Goal: Task Accomplishment & Management: Use online tool/utility

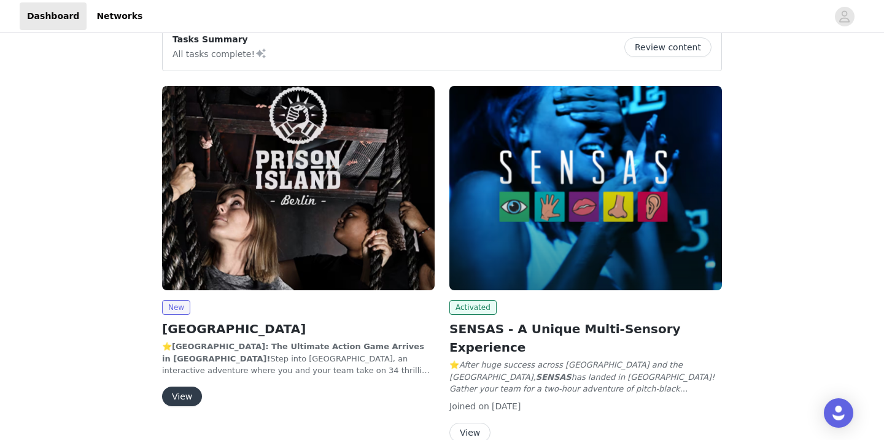
scroll to position [114, 0]
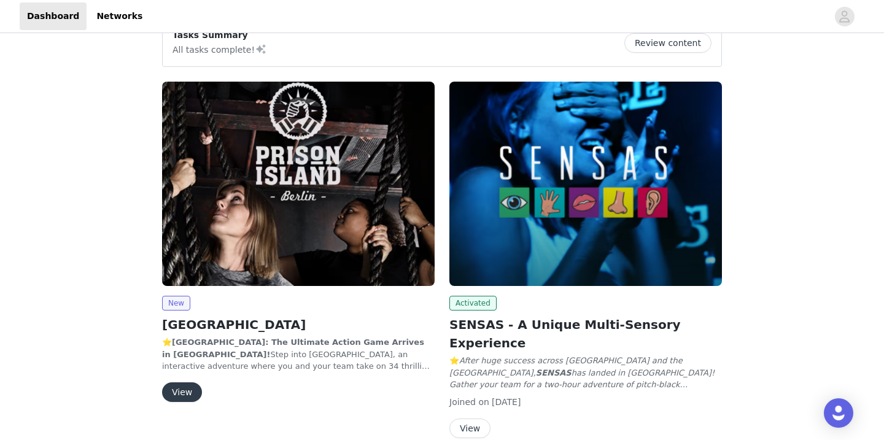
click at [179, 395] on button "View" at bounding box center [182, 393] width 40 height 20
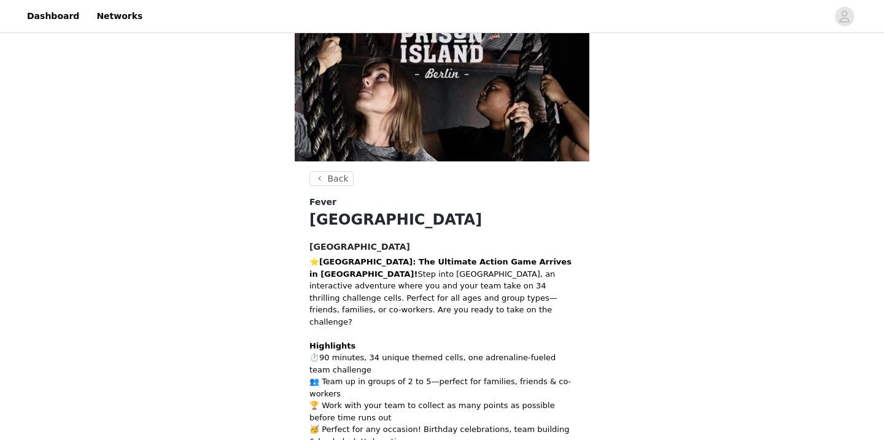
scroll to position [187, 0]
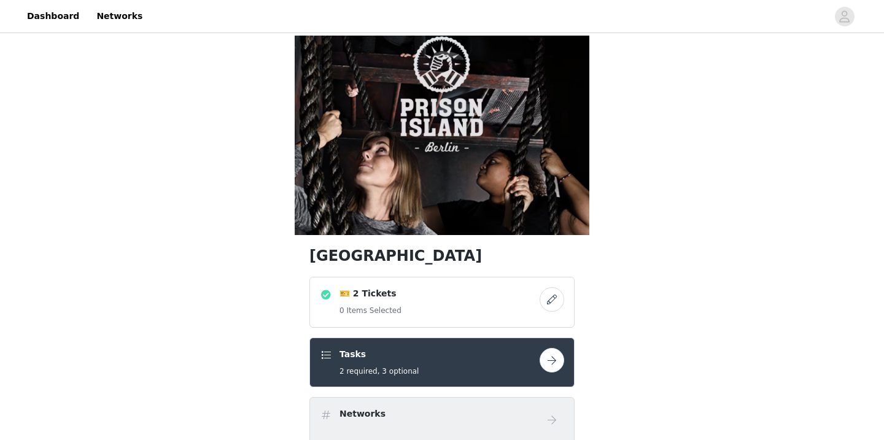
click at [557, 287] on button "button" at bounding box center [552, 299] width 25 height 25
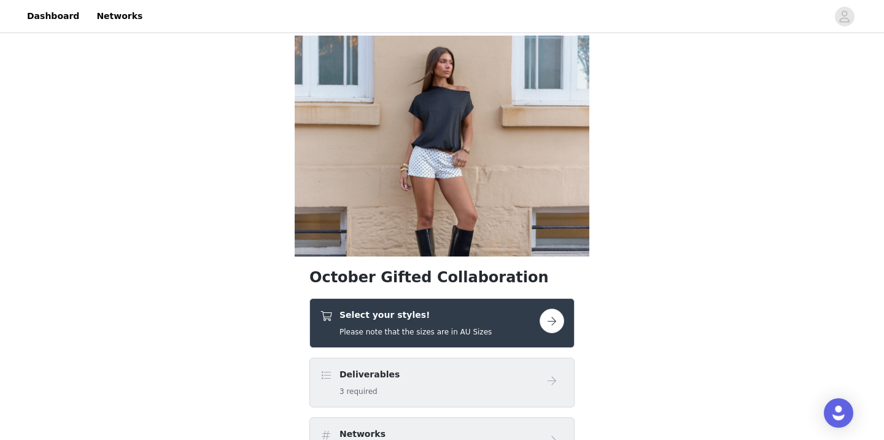
click at [564, 319] on div "Select your styles! Please note that the sizes are in AU Sizes" at bounding box center [442, 323] width 265 height 50
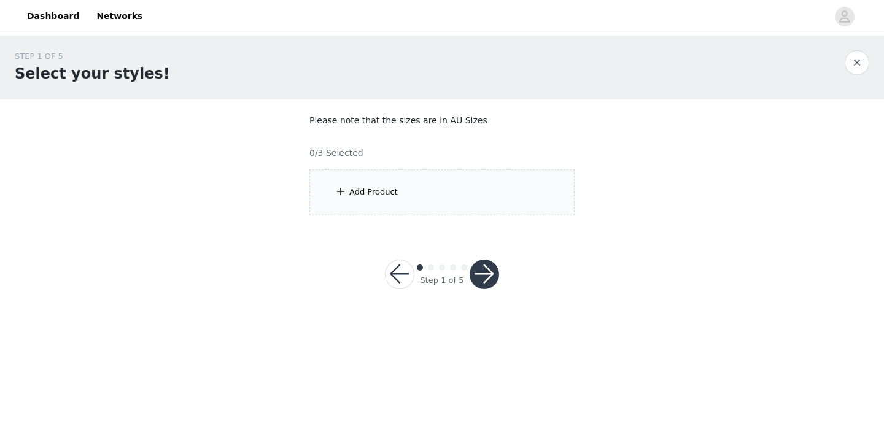
click at [473, 194] on div "Add Product" at bounding box center [442, 193] width 265 height 46
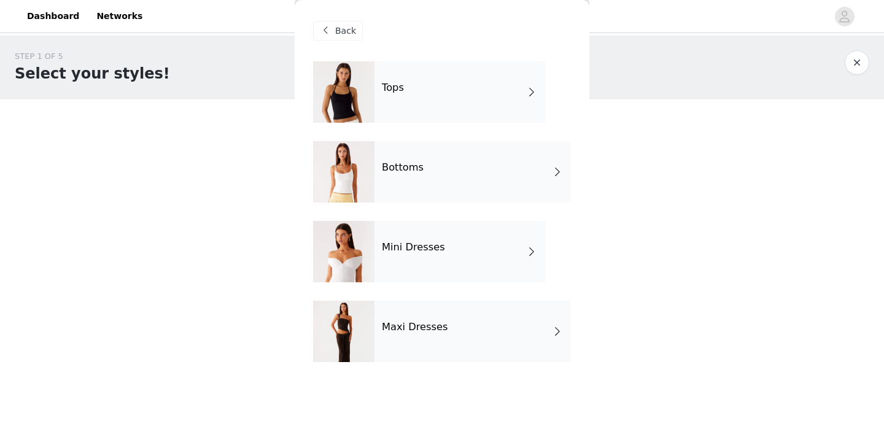
click at [449, 173] on div "Bottoms" at bounding box center [473, 171] width 197 height 61
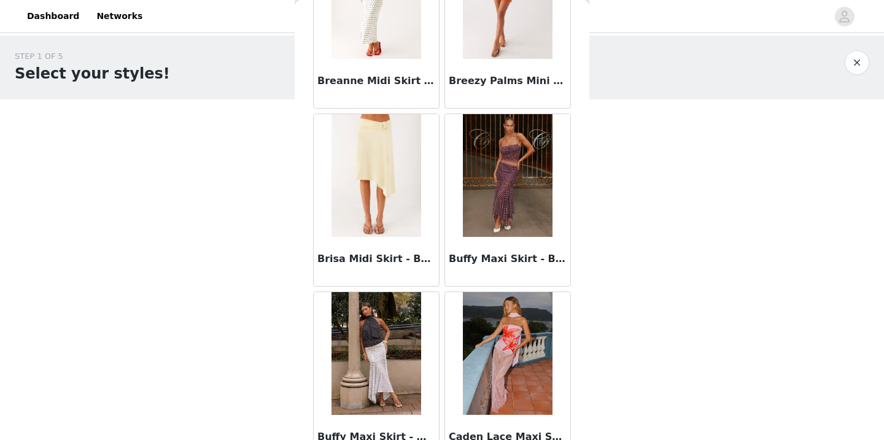
scroll to position [1439, 0]
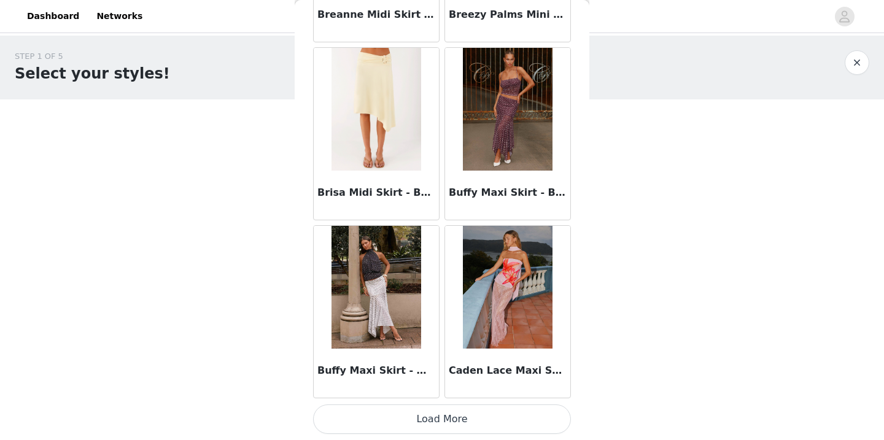
click at [538, 424] on button "Load More" at bounding box center [442, 419] width 258 height 29
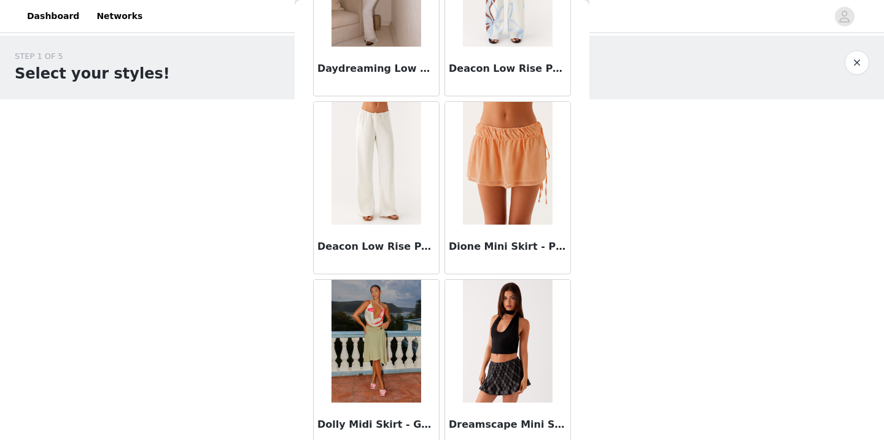
scroll to position [3220, 0]
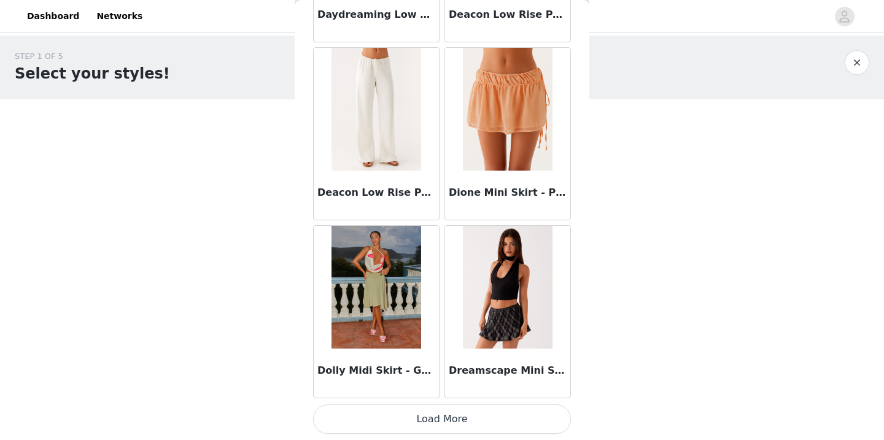
click at [512, 422] on button "Load More" at bounding box center [442, 419] width 258 height 29
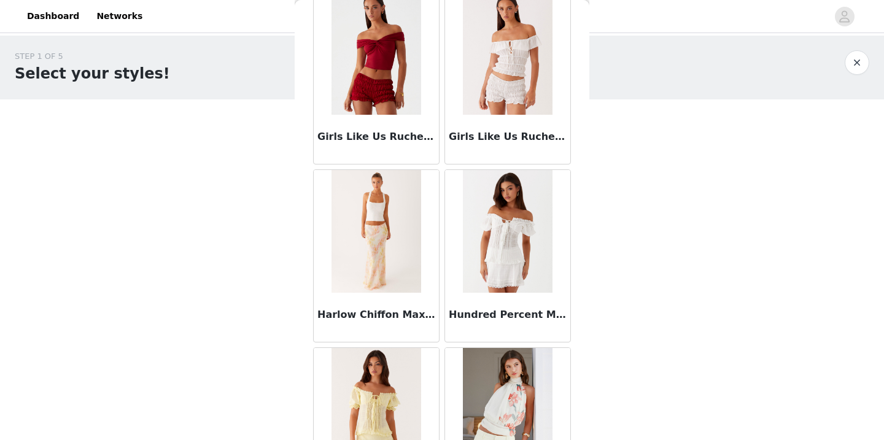
scroll to position [5001, 0]
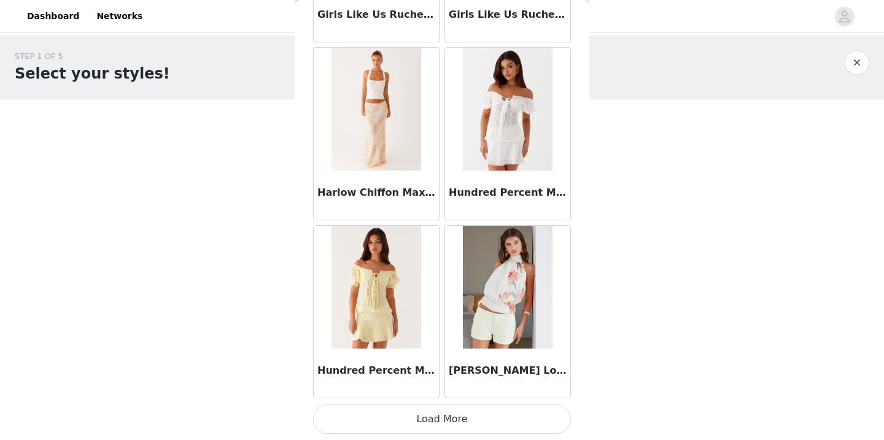
click at [483, 409] on button "Load More" at bounding box center [442, 419] width 258 height 29
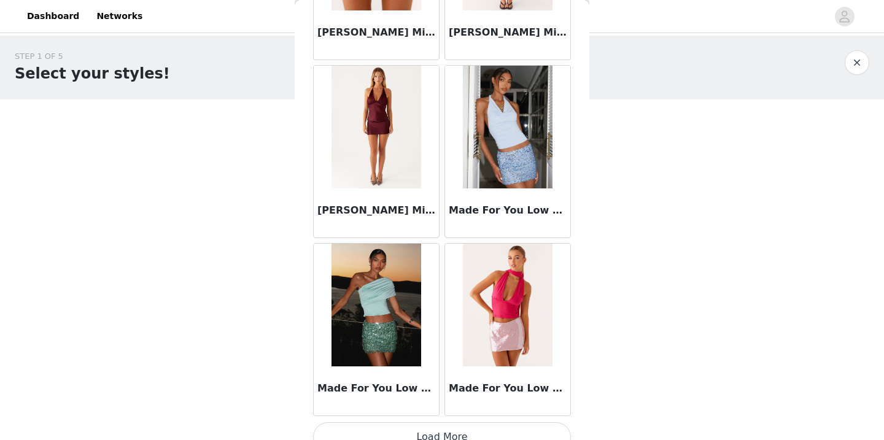
scroll to position [6782, 0]
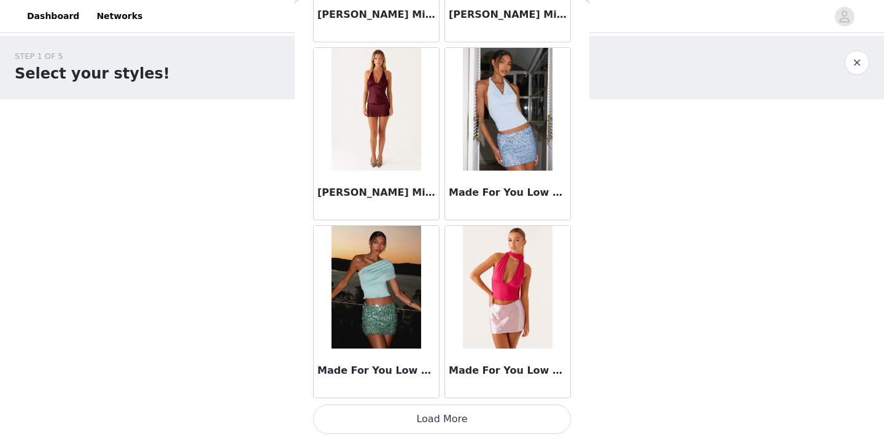
click at [475, 412] on button "Load More" at bounding box center [442, 419] width 258 height 29
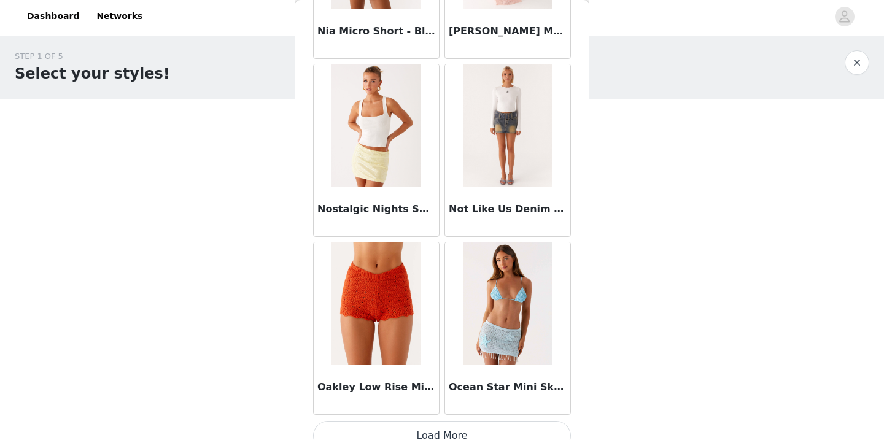
scroll to position [8563, 0]
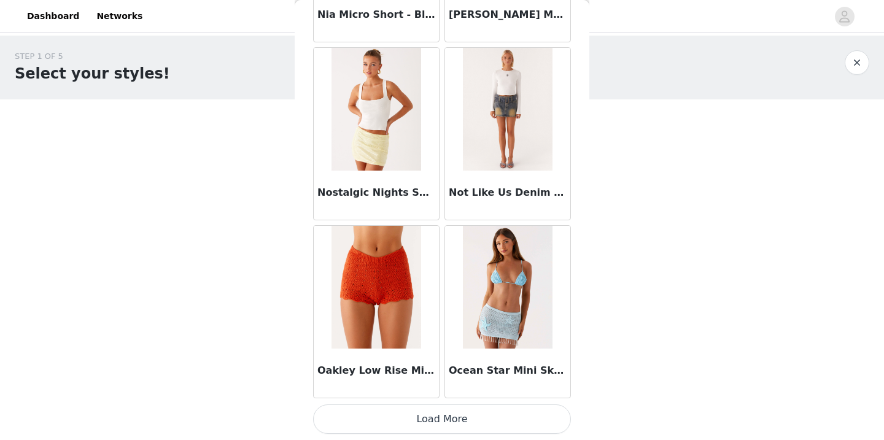
click at [462, 412] on button "Load More" at bounding box center [442, 419] width 258 height 29
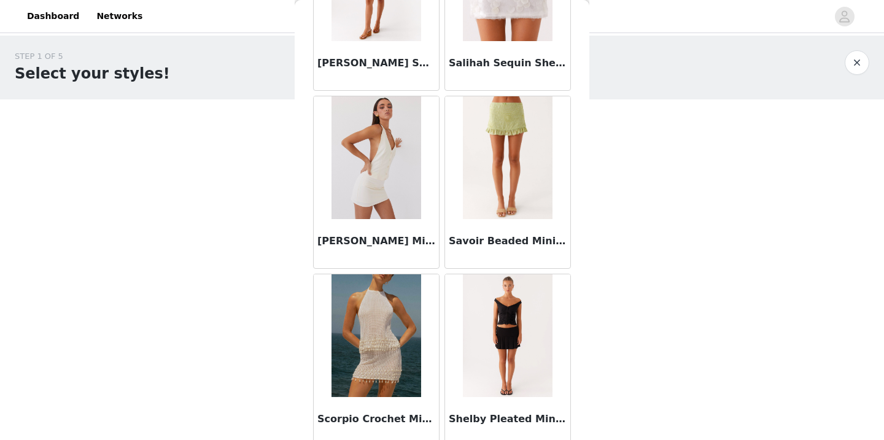
scroll to position [10344, 0]
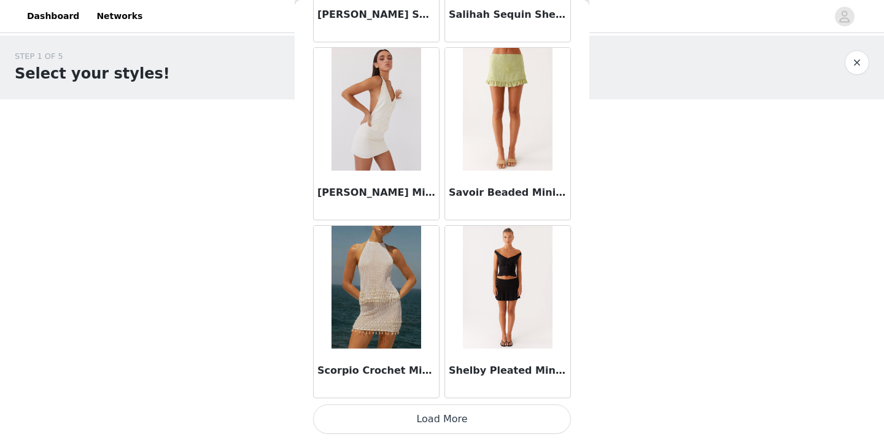
click at [462, 412] on button "Load More" at bounding box center [442, 419] width 258 height 29
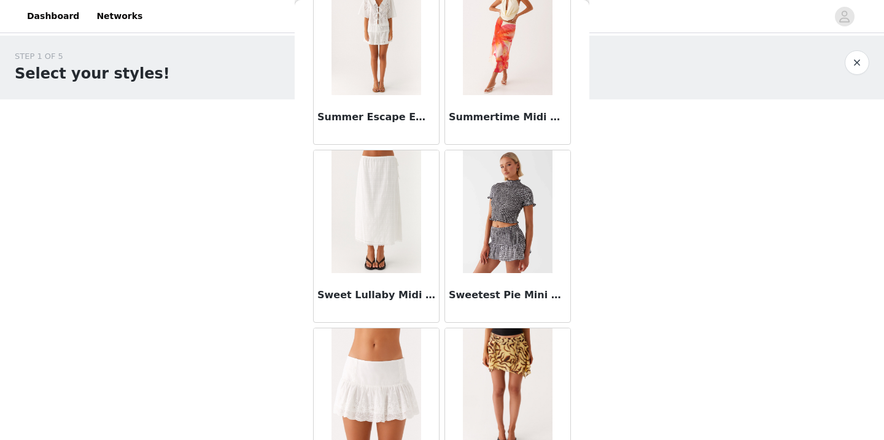
scroll to position [11323, 0]
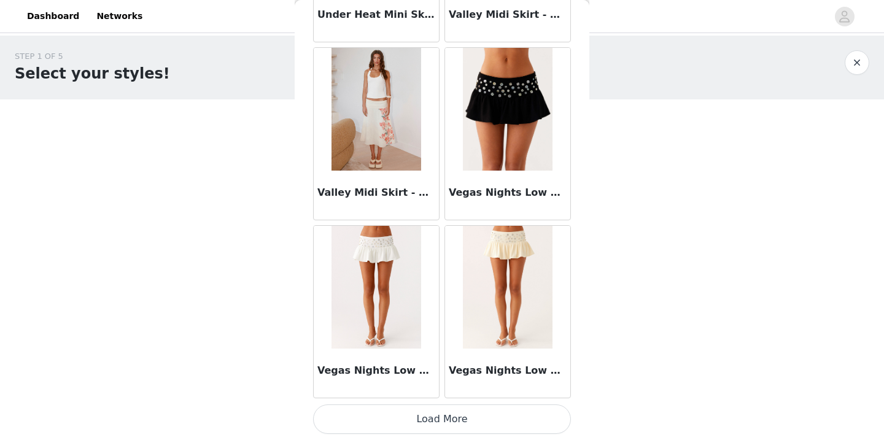
click at [462, 412] on button "Load More" at bounding box center [442, 419] width 258 height 29
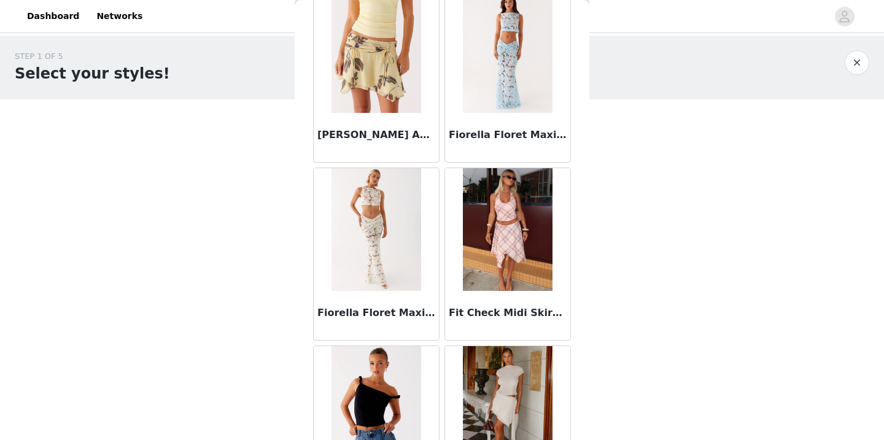
scroll to position [4165, 0]
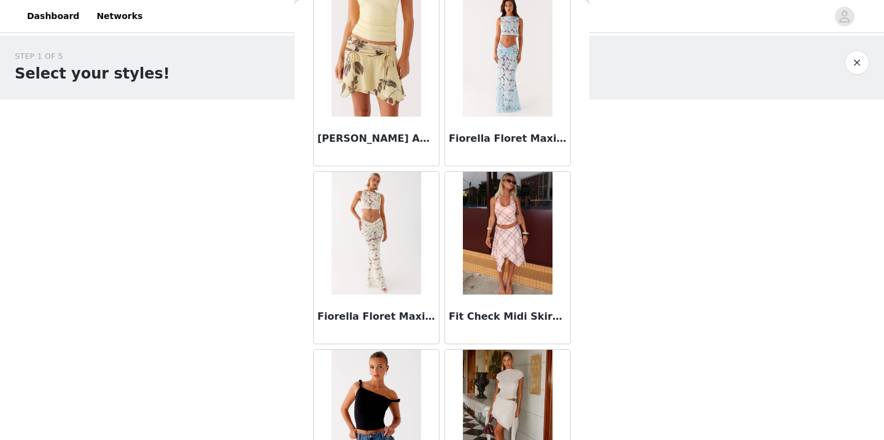
click at [859, 68] on button "button" at bounding box center [857, 62] width 25 height 25
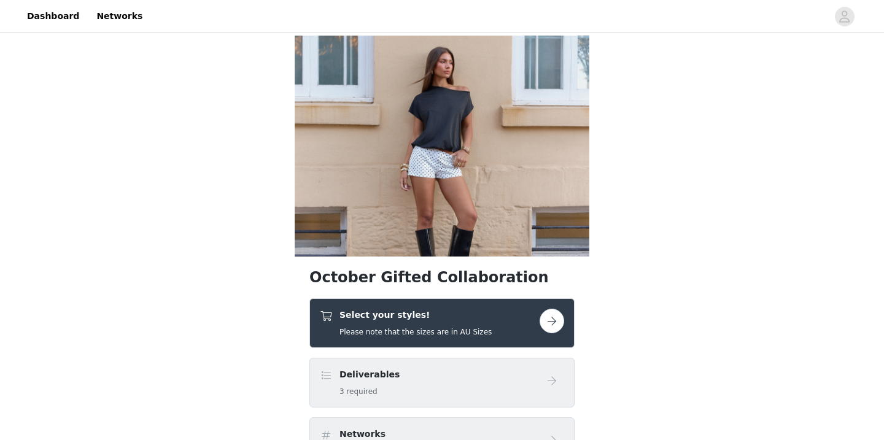
click at [554, 325] on button "button" at bounding box center [552, 321] width 25 height 25
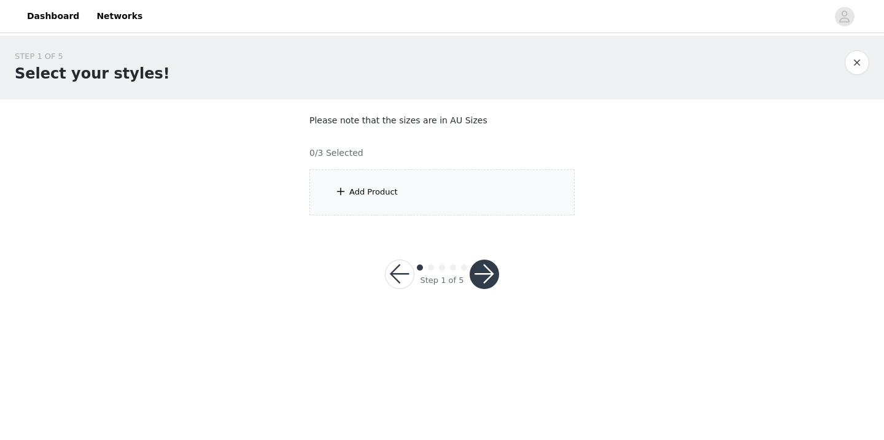
click at [434, 198] on div "Add Product" at bounding box center [442, 193] width 265 height 46
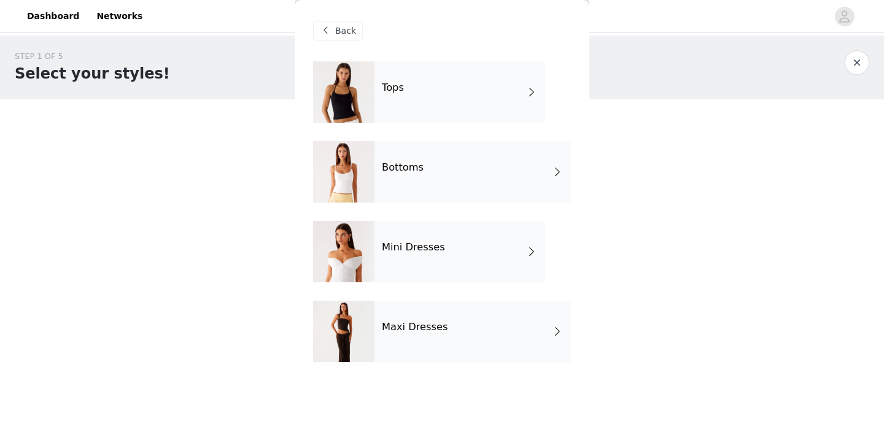
click at [416, 90] on div "Tops" at bounding box center [460, 91] width 171 height 61
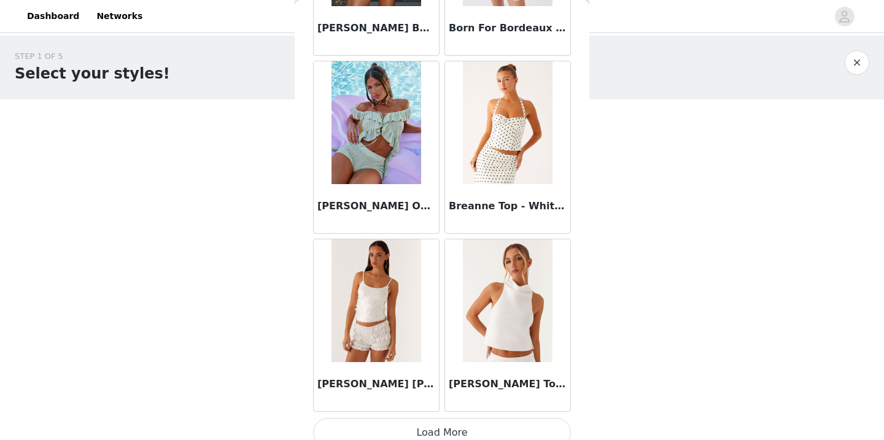
scroll to position [1439, 0]
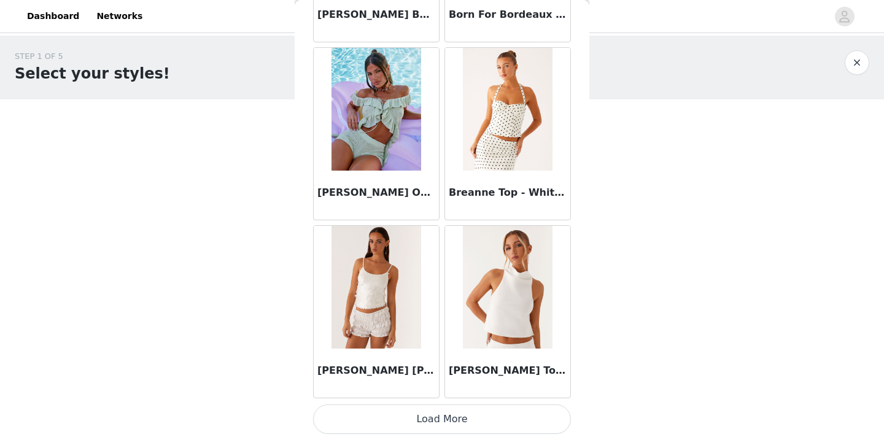
click at [483, 421] on button "Load More" at bounding box center [442, 419] width 258 height 29
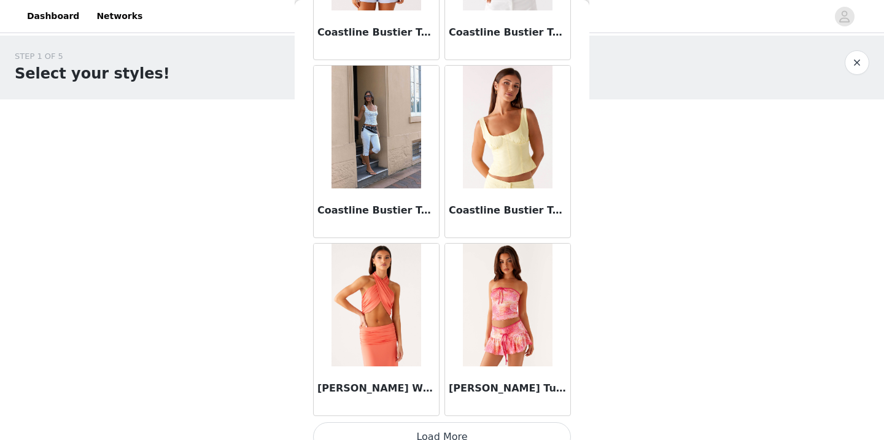
scroll to position [3220, 0]
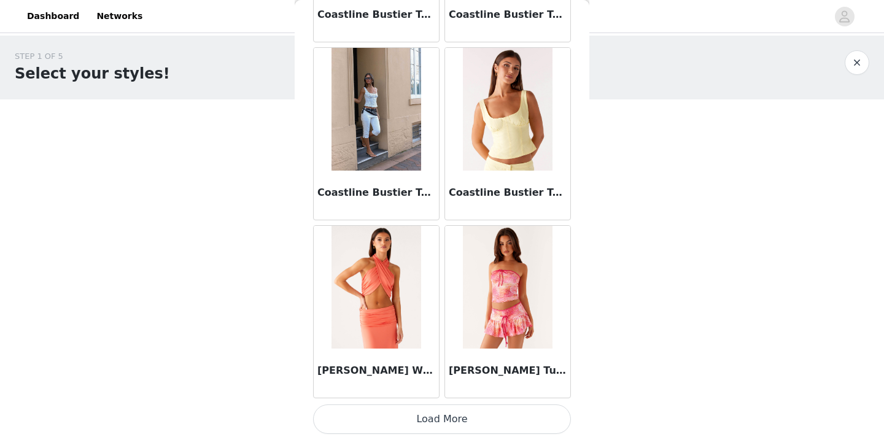
click at [472, 412] on button "Load More" at bounding box center [442, 419] width 258 height 29
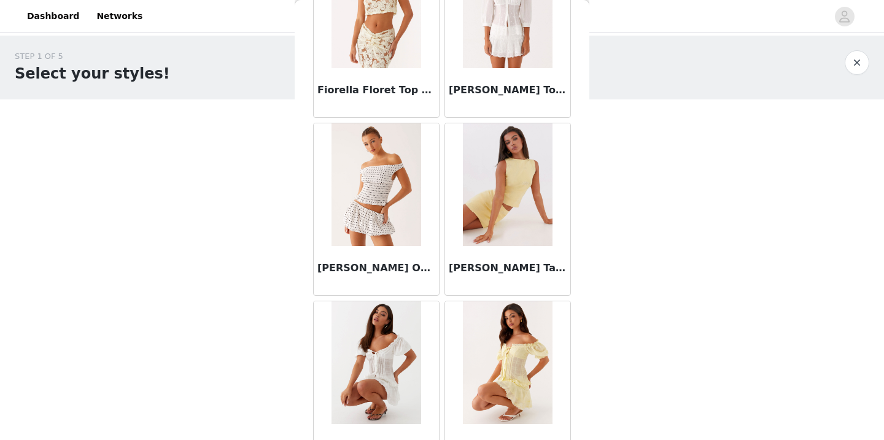
scroll to position [5001, 0]
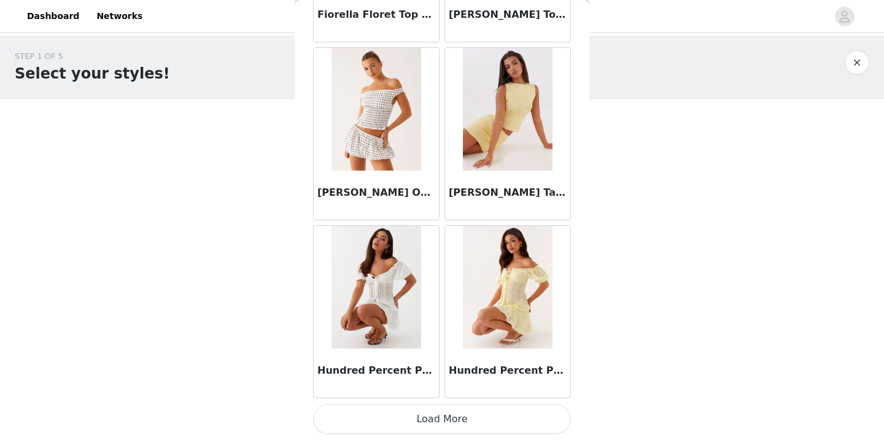
click at [451, 424] on button "Load More" at bounding box center [442, 419] width 258 height 29
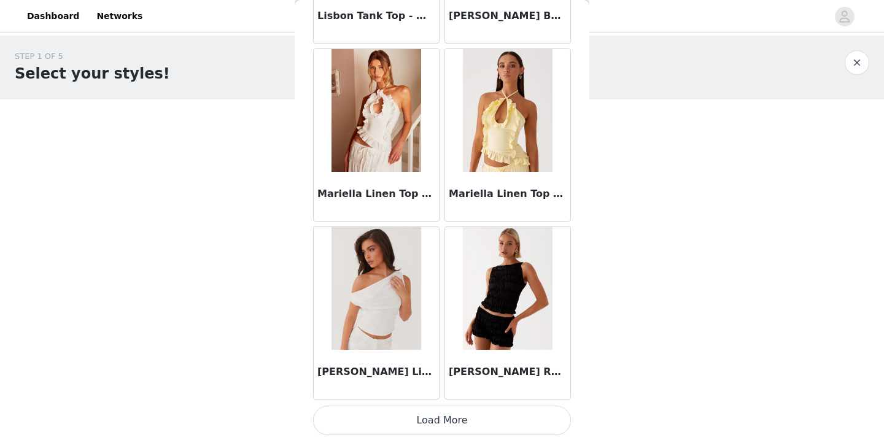
scroll to position [6782, 0]
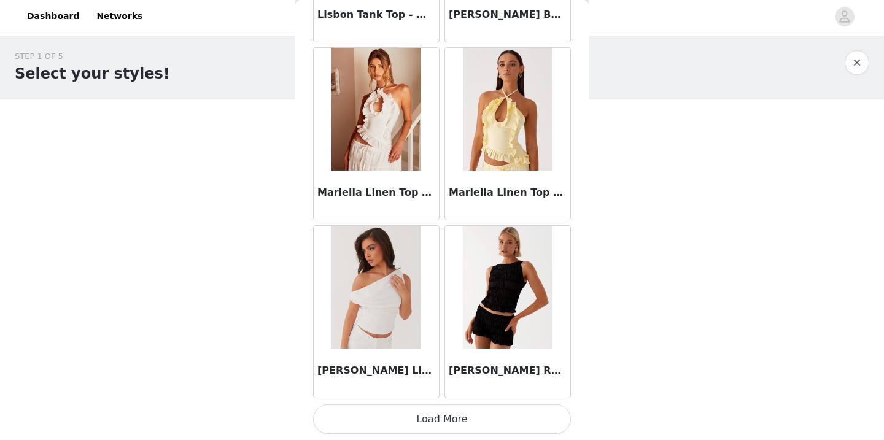
click at [474, 423] on button "Load More" at bounding box center [442, 419] width 258 height 29
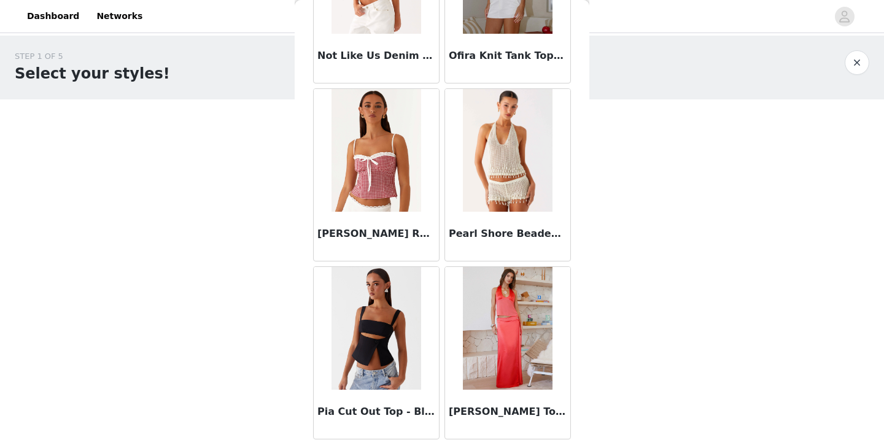
scroll to position [8563, 0]
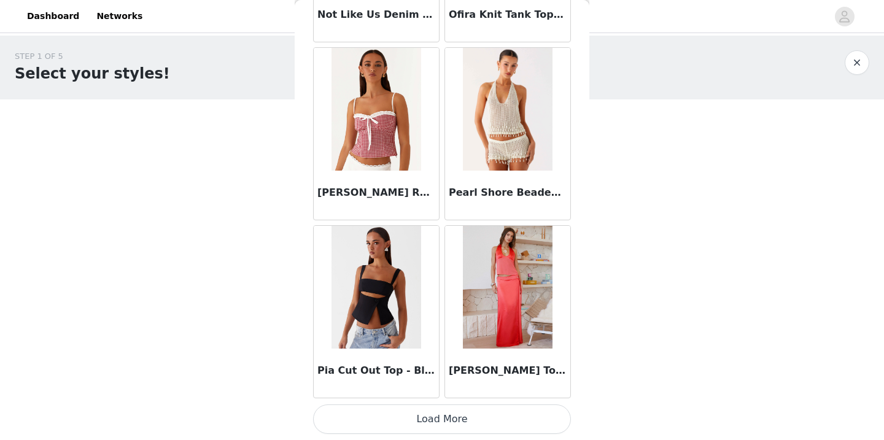
click at [470, 417] on button "Load More" at bounding box center [442, 419] width 258 height 29
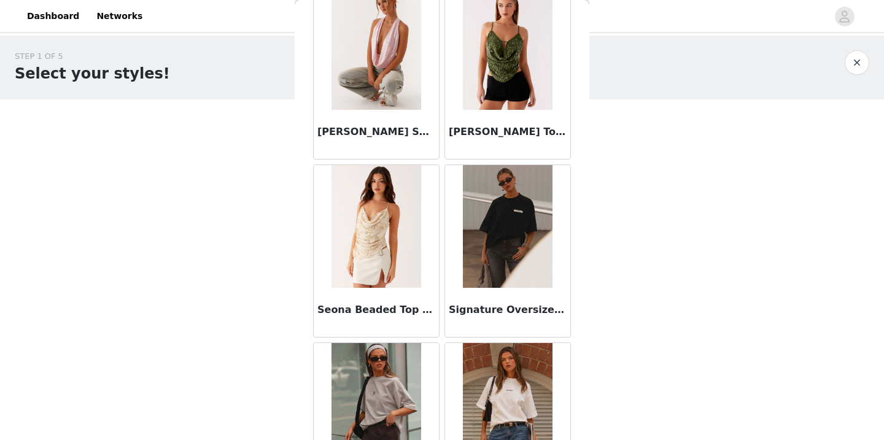
scroll to position [10344, 0]
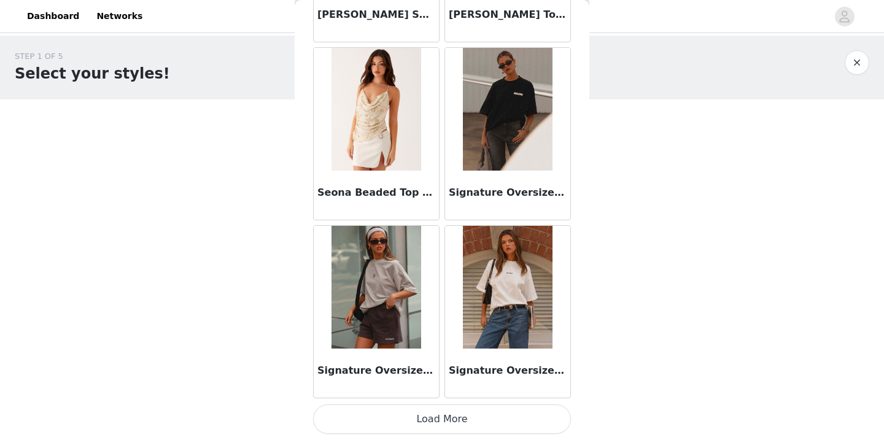
click at [458, 422] on button "Load More" at bounding box center [442, 419] width 258 height 29
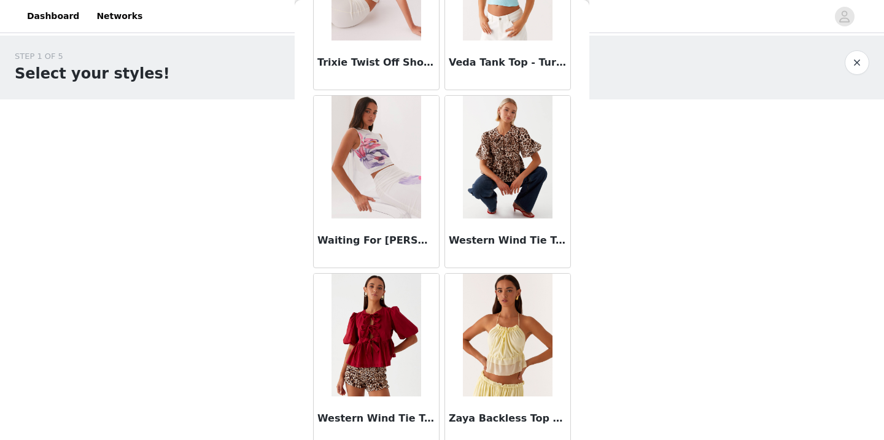
scroll to position [12125, 0]
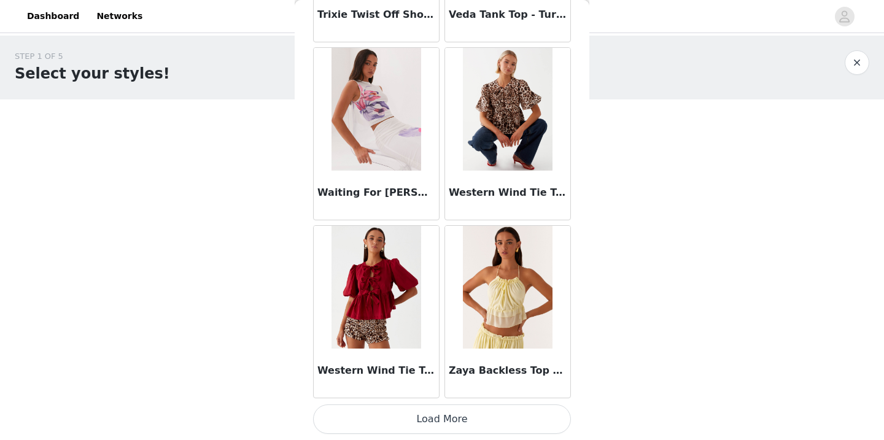
click at [452, 415] on button "Load More" at bounding box center [442, 419] width 258 height 29
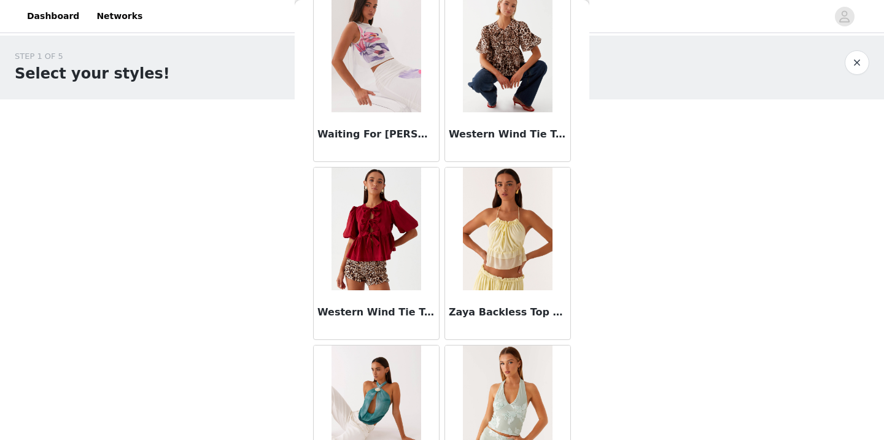
scroll to position [12264, 0]
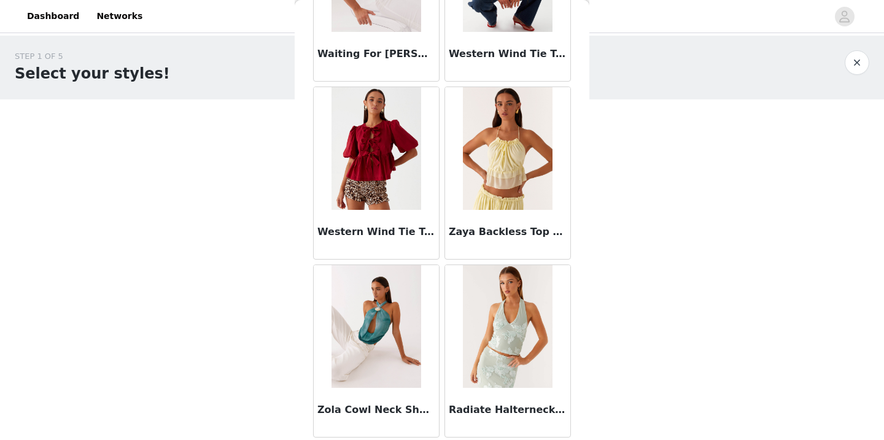
click at [858, 66] on button "button" at bounding box center [857, 62] width 25 height 25
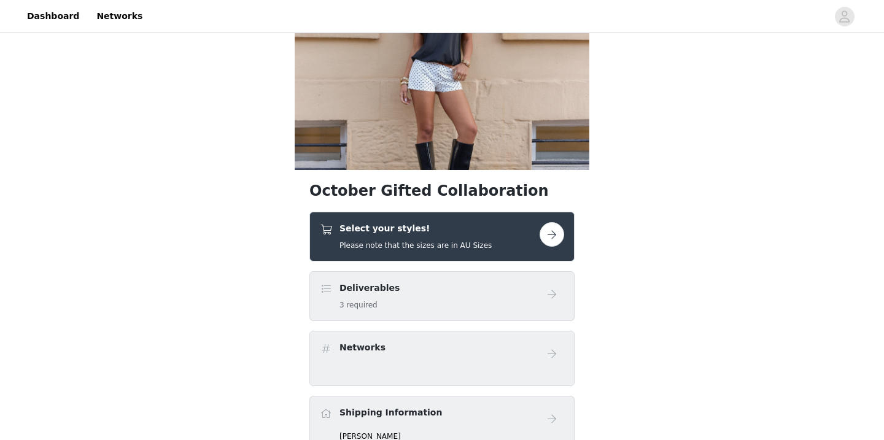
scroll to position [96, 0]
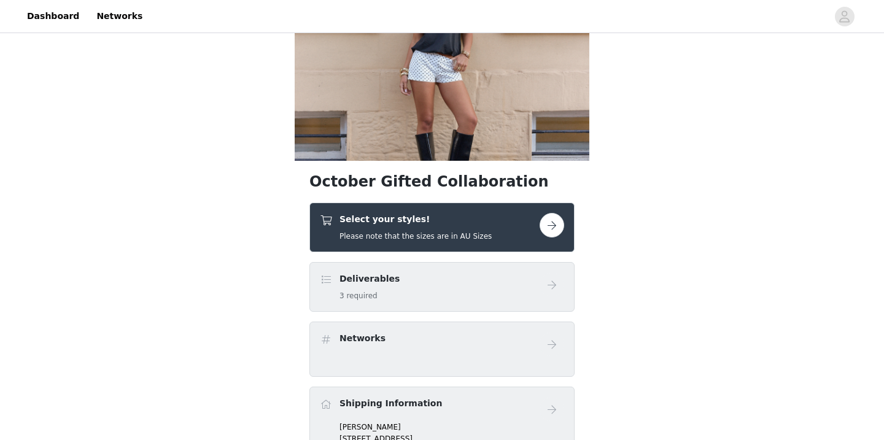
click at [556, 233] on button "button" at bounding box center [552, 225] width 25 height 25
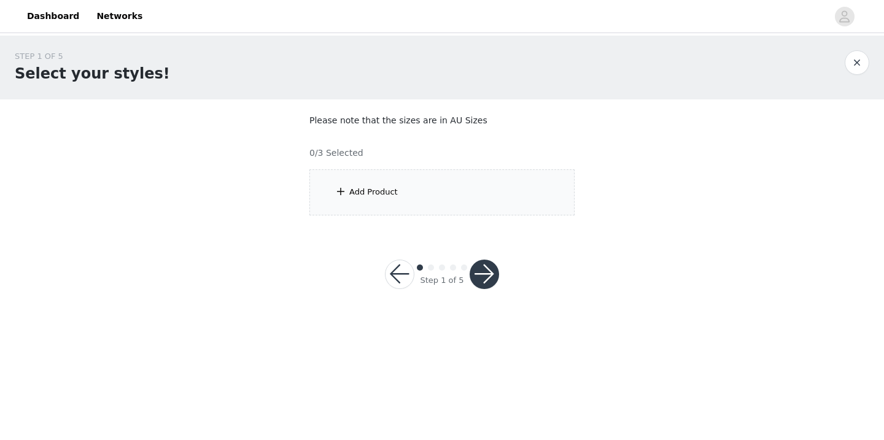
click at [547, 198] on div "Add Product" at bounding box center [442, 193] width 265 height 46
